Goal: Find contact information: Find contact information

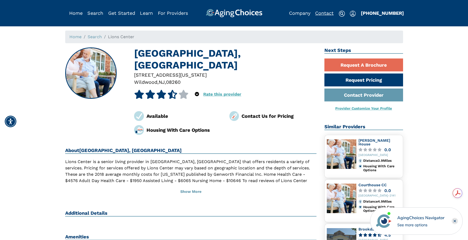
click at [326, 12] on link "Contact" at bounding box center [324, 13] width 18 height 6
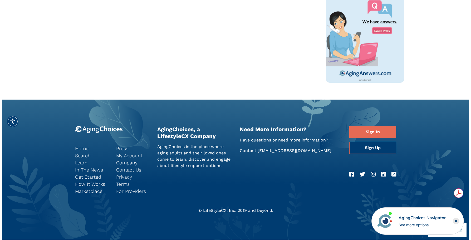
scroll to position [192, 0]
